Goal: Transaction & Acquisition: Obtain resource

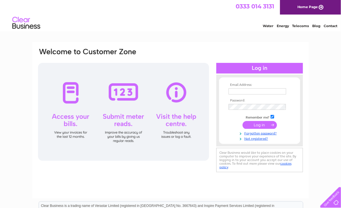
type input "markconnolly80@hotmail.com"
click at [260, 125] on input "submit" at bounding box center [260, 125] width 34 height 8
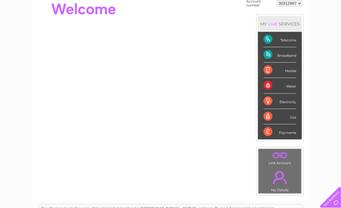
scroll to position [28, 0]
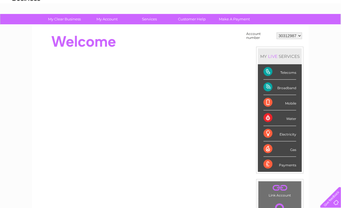
click at [285, 163] on div "Payments" at bounding box center [280, 164] width 33 height 15
click at [267, 163] on div "Payments" at bounding box center [280, 164] width 33 height 15
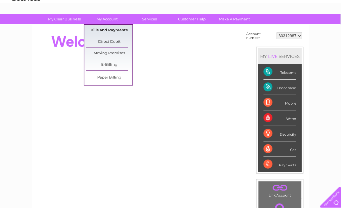
click at [106, 27] on link "Bills and Payments" at bounding box center [109, 30] width 46 height 11
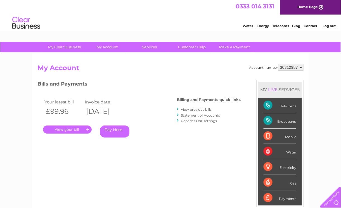
click at [188, 110] on link "View previous bills" at bounding box center [196, 109] width 31 height 4
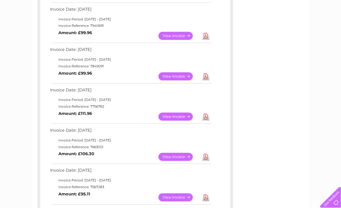
scroll to position [112, 0]
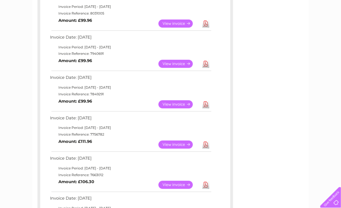
click at [167, 143] on link "View" at bounding box center [179, 145] width 41 height 8
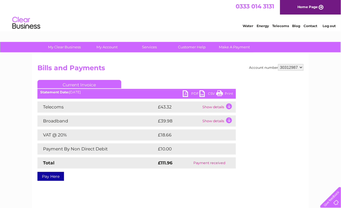
click at [186, 94] on link "PDF" at bounding box center [191, 94] width 17 height 8
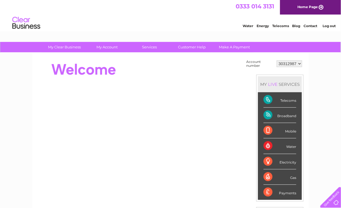
click at [291, 195] on div "Payments" at bounding box center [280, 192] width 33 height 15
click at [290, 192] on div "Payments" at bounding box center [280, 192] width 33 height 15
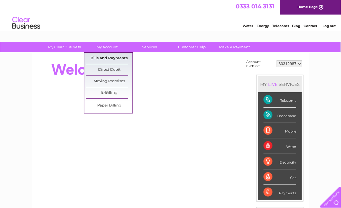
click at [113, 55] on link "Bills and Payments" at bounding box center [109, 58] width 46 height 11
click at [117, 57] on link "Bills and Payments" at bounding box center [109, 58] width 46 height 11
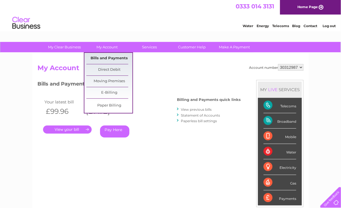
click at [109, 57] on link "Bills and Payments" at bounding box center [109, 58] width 46 height 11
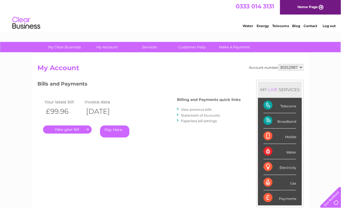
click at [195, 109] on link "View previous bills" at bounding box center [196, 109] width 31 height 4
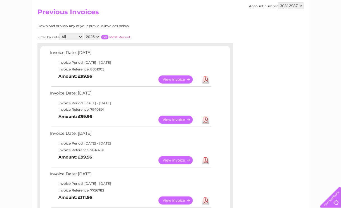
scroll to position [84, 0]
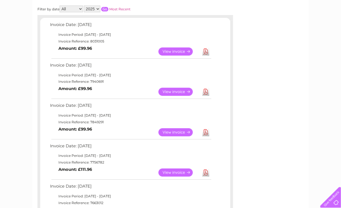
drag, startPoint x: 171, startPoint y: 133, endPoint x: 206, endPoint y: 137, distance: 35.4
click at [206, 137] on td "Download" at bounding box center [206, 132] width 10 height 11
click at [206, 132] on link "Download" at bounding box center [205, 132] width 7 height 8
click at [182, 91] on link "View" at bounding box center [179, 92] width 41 height 8
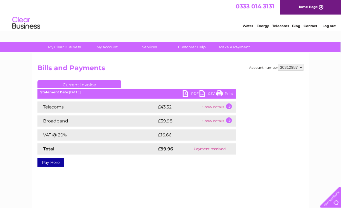
click at [194, 94] on link "PDF" at bounding box center [191, 94] width 17 height 8
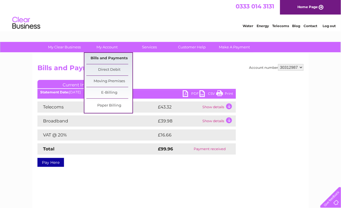
click at [117, 61] on link "Bills and Payments" at bounding box center [109, 58] width 46 height 11
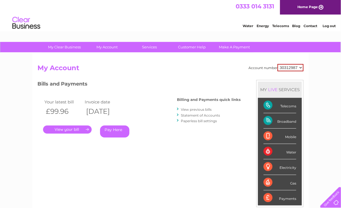
click at [190, 109] on link "View previous bills" at bounding box center [196, 109] width 31 height 4
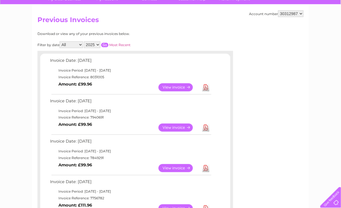
scroll to position [56, 0]
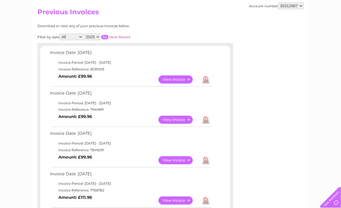
click at [207, 159] on link "Download" at bounding box center [205, 160] width 7 height 8
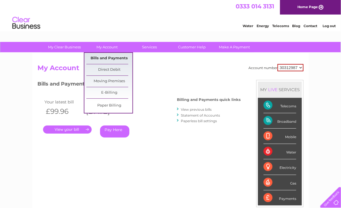
click at [109, 57] on link "Bills and Payments" at bounding box center [109, 58] width 46 height 11
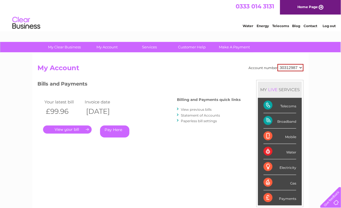
click at [188, 110] on link "View previous bills" at bounding box center [196, 109] width 31 height 4
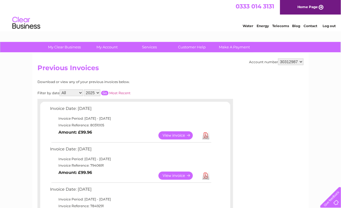
scroll to position [28, 0]
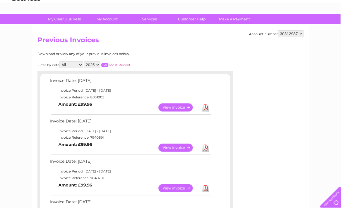
click at [207, 148] on link "Download" at bounding box center [205, 148] width 7 height 8
